Goal: Complete application form

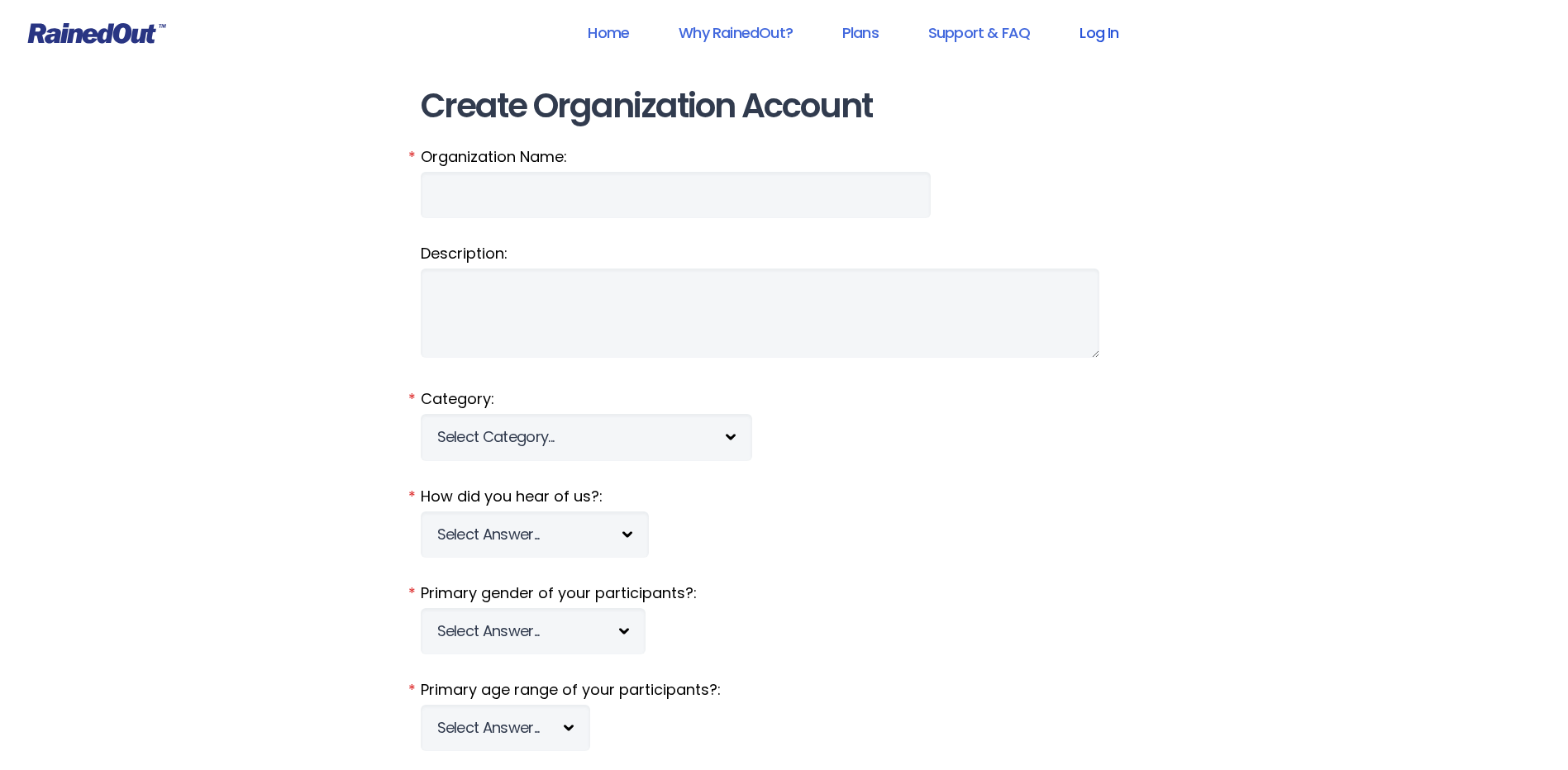
click at [1092, 31] on link "Log In" at bounding box center [1099, 32] width 82 height 37
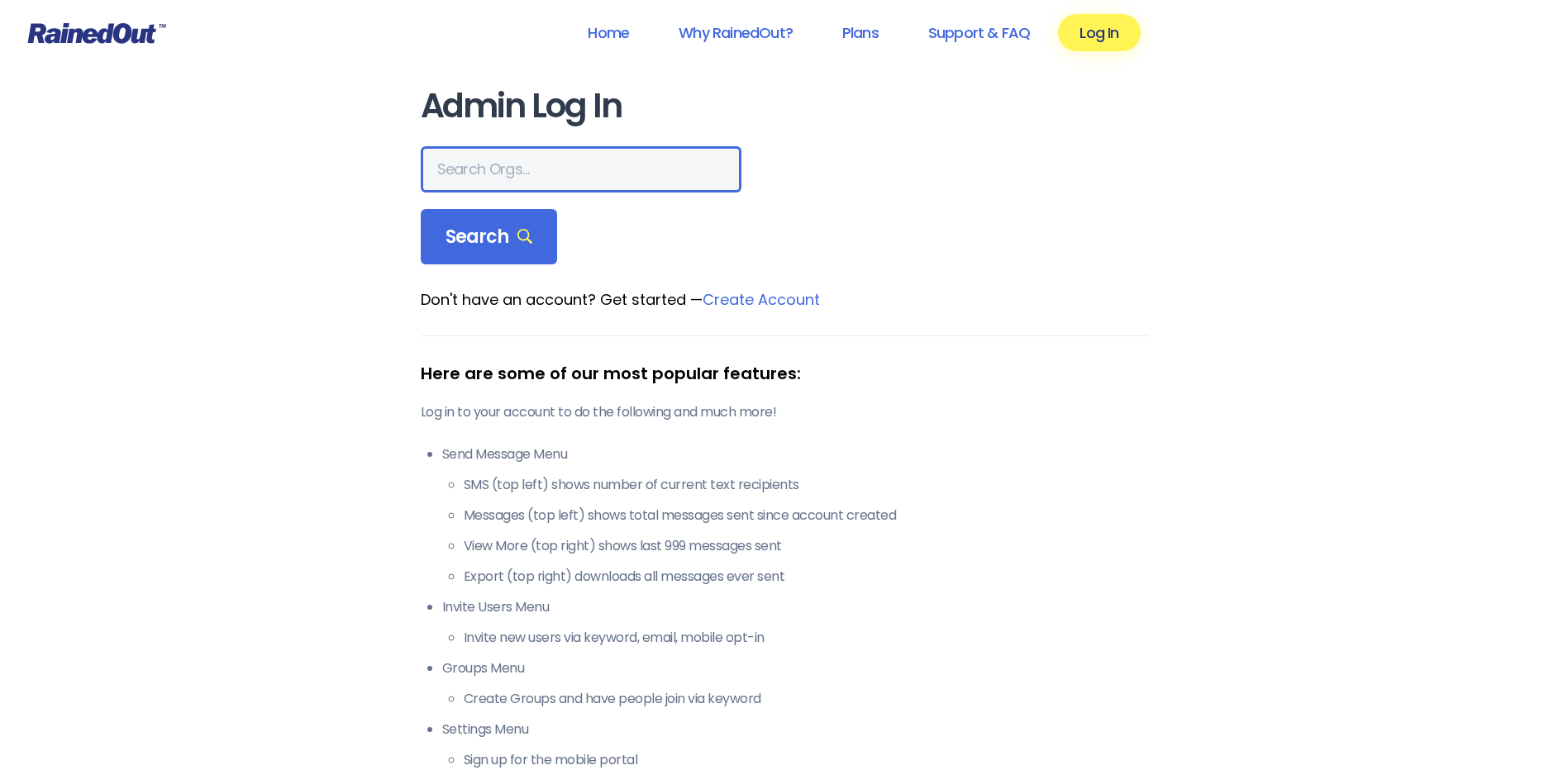
click at [475, 174] on input "text" at bounding box center [580, 170] width 320 height 46
type input "wcs"
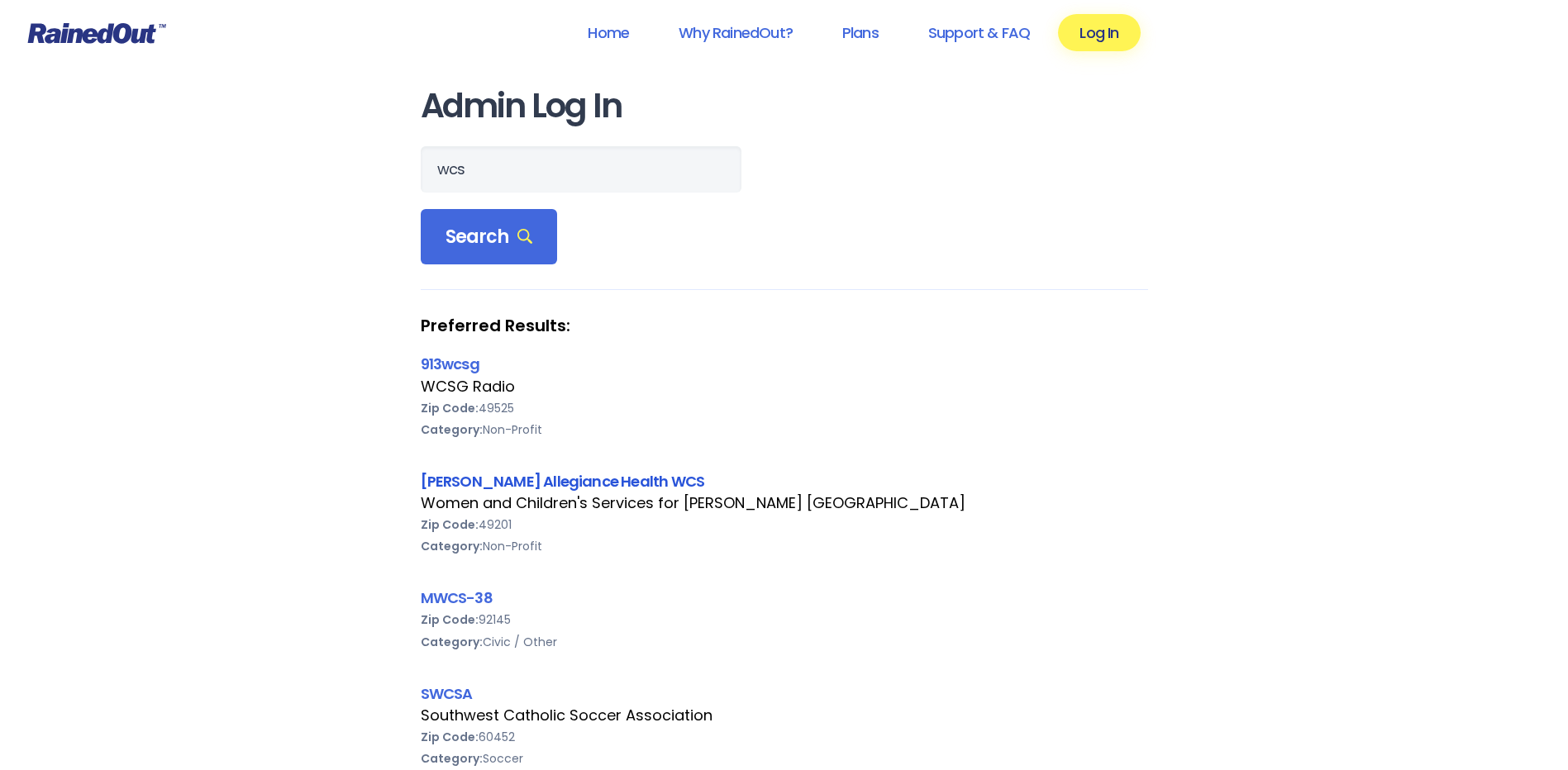
click at [494, 479] on link "[PERSON_NAME] Allegiance Health WCS" at bounding box center [562, 481] width 284 height 21
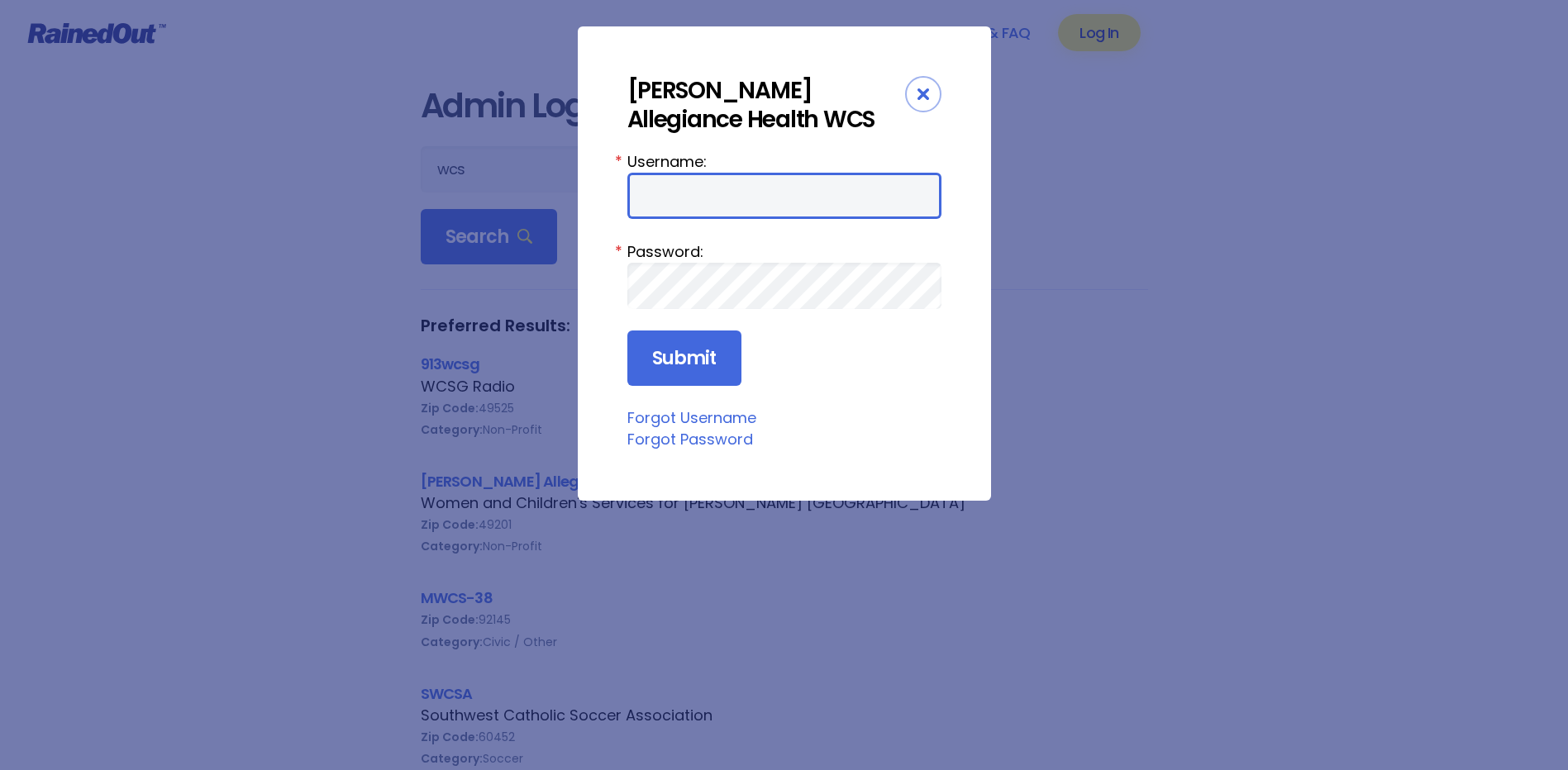
click at [735, 193] on input "Username:" at bounding box center [784, 196] width 314 height 46
type input "amercur1"
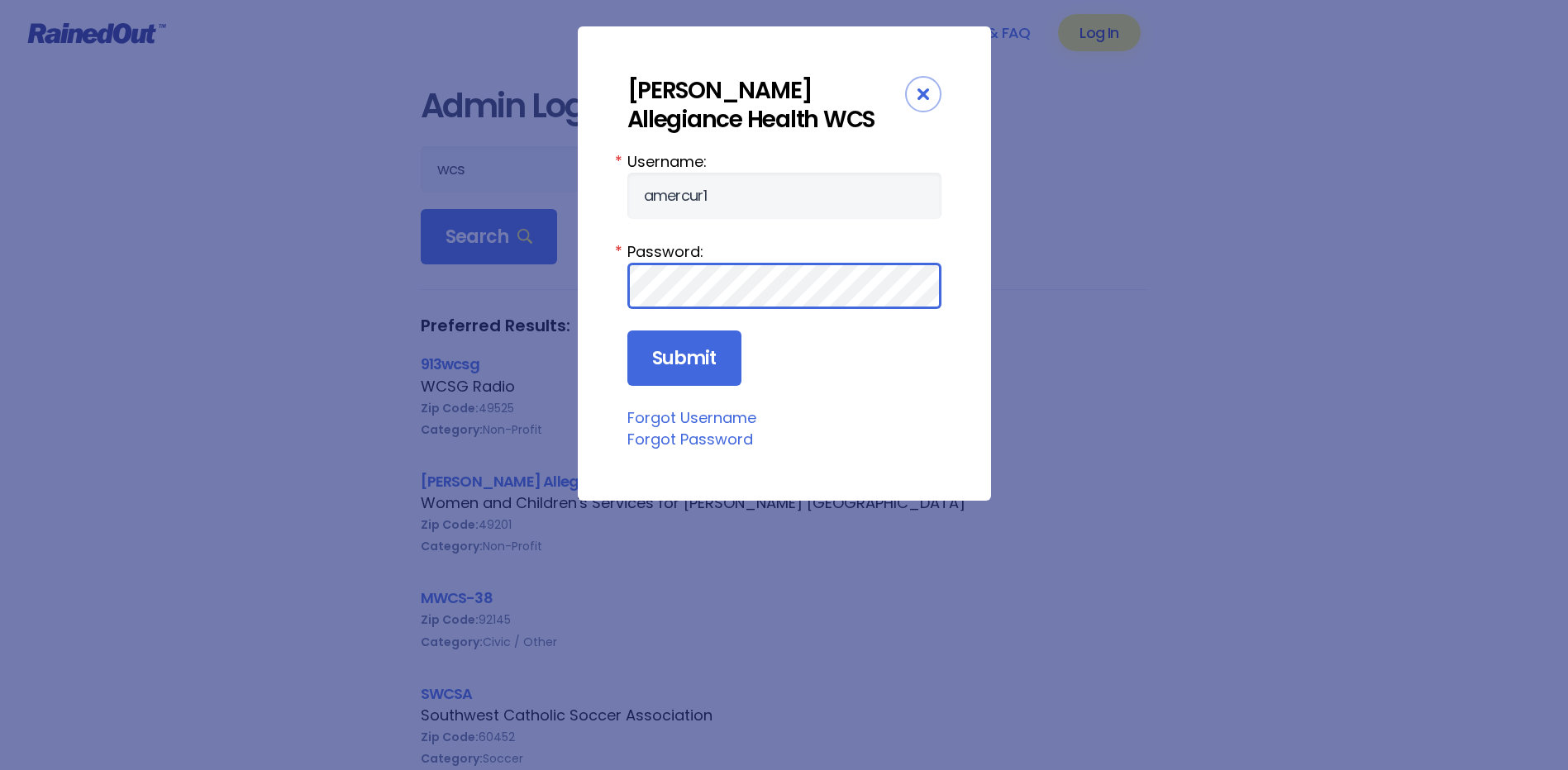
click at [628, 330] on input "Submit" at bounding box center [685, 359] width 114 height 56
